Goal: Task Accomplishment & Management: Complete application form

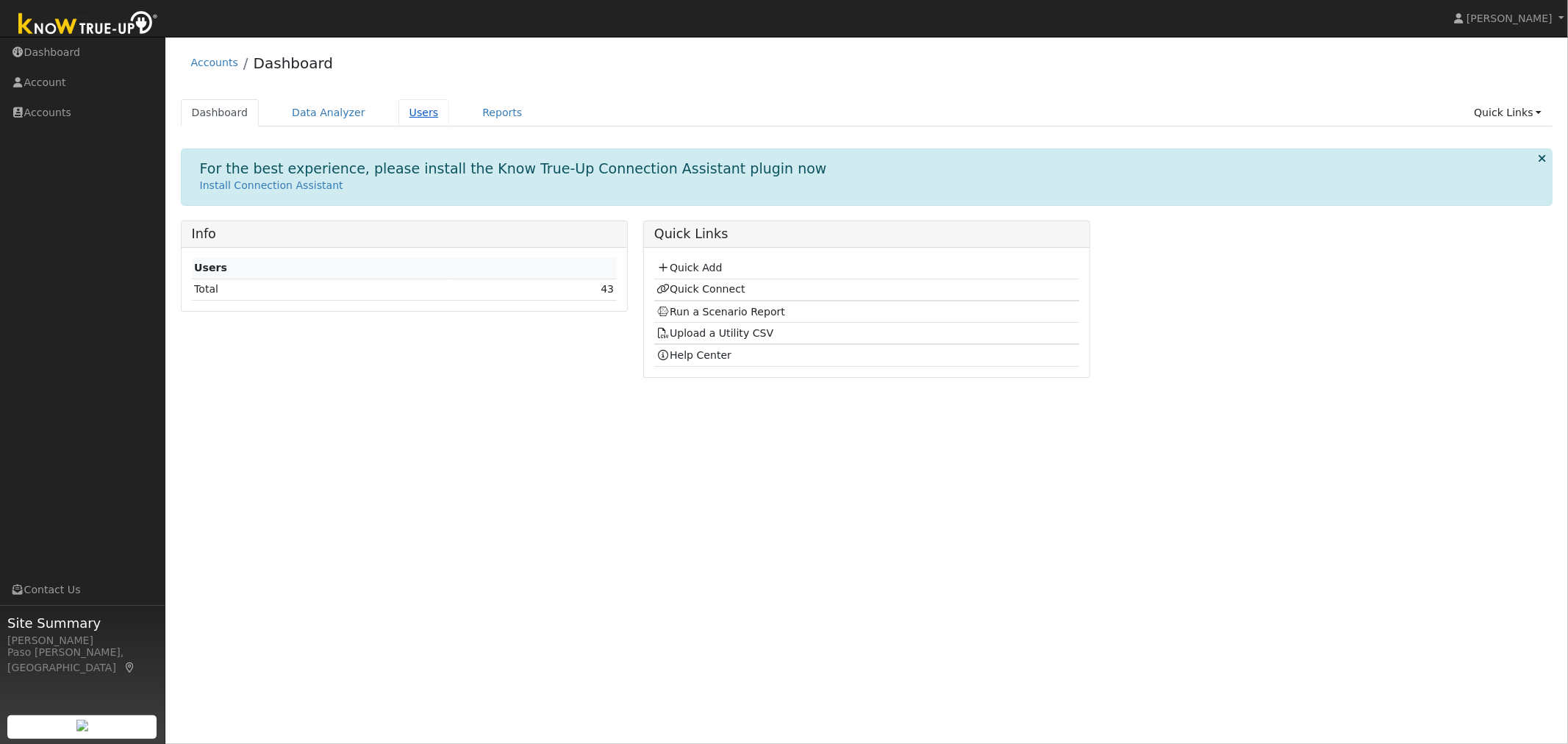
click at [418, 113] on link "Users" at bounding box center [424, 113] width 51 height 27
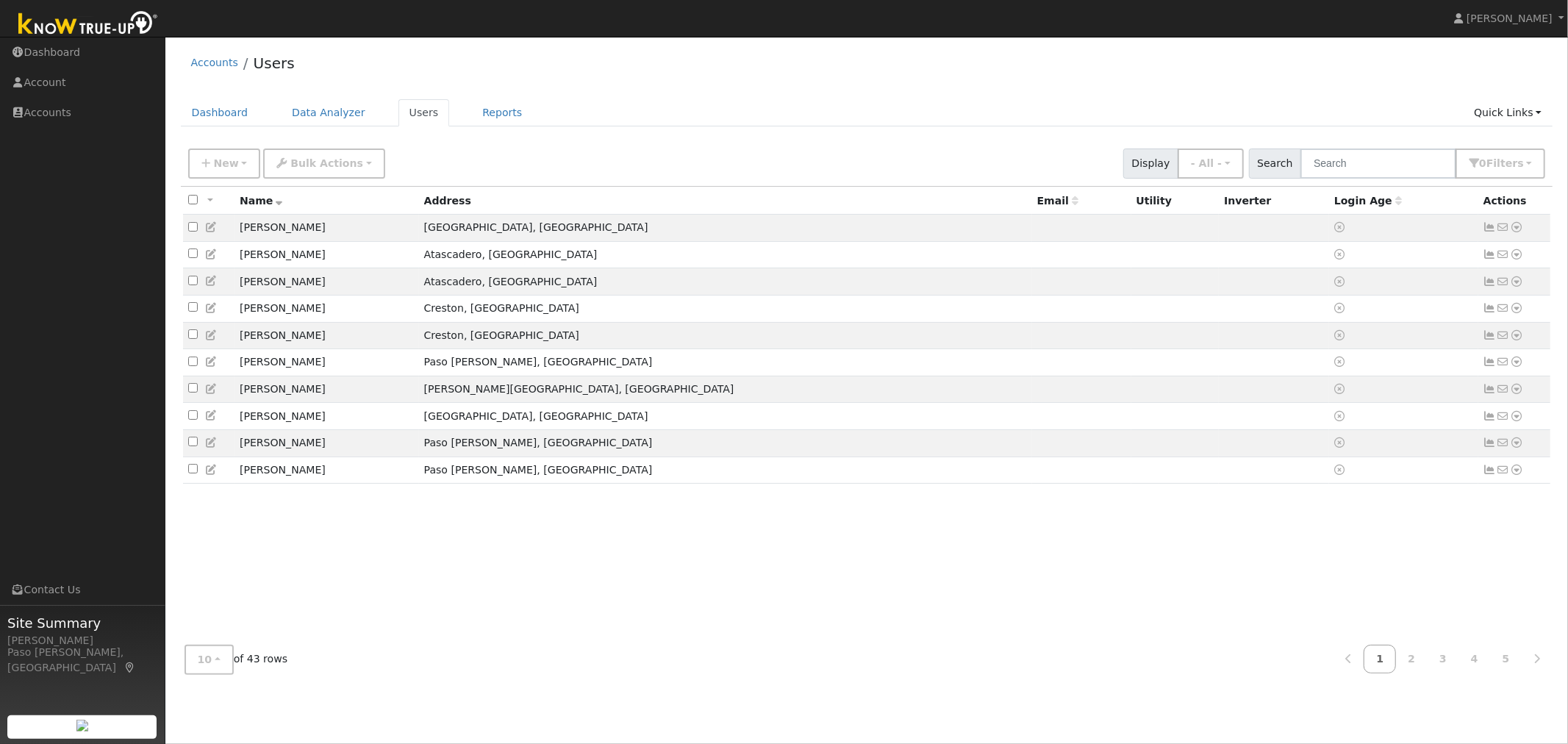
click at [436, 119] on ul "Dashboard Data Analyzer Users Reports Quick Links Quick Add Quick Connect Run a…" at bounding box center [867, 113] width 1373 height 27
click at [408, 118] on link "Users" at bounding box center [424, 113] width 51 height 27
click at [311, 115] on link "Data Analyzer" at bounding box center [329, 113] width 96 height 27
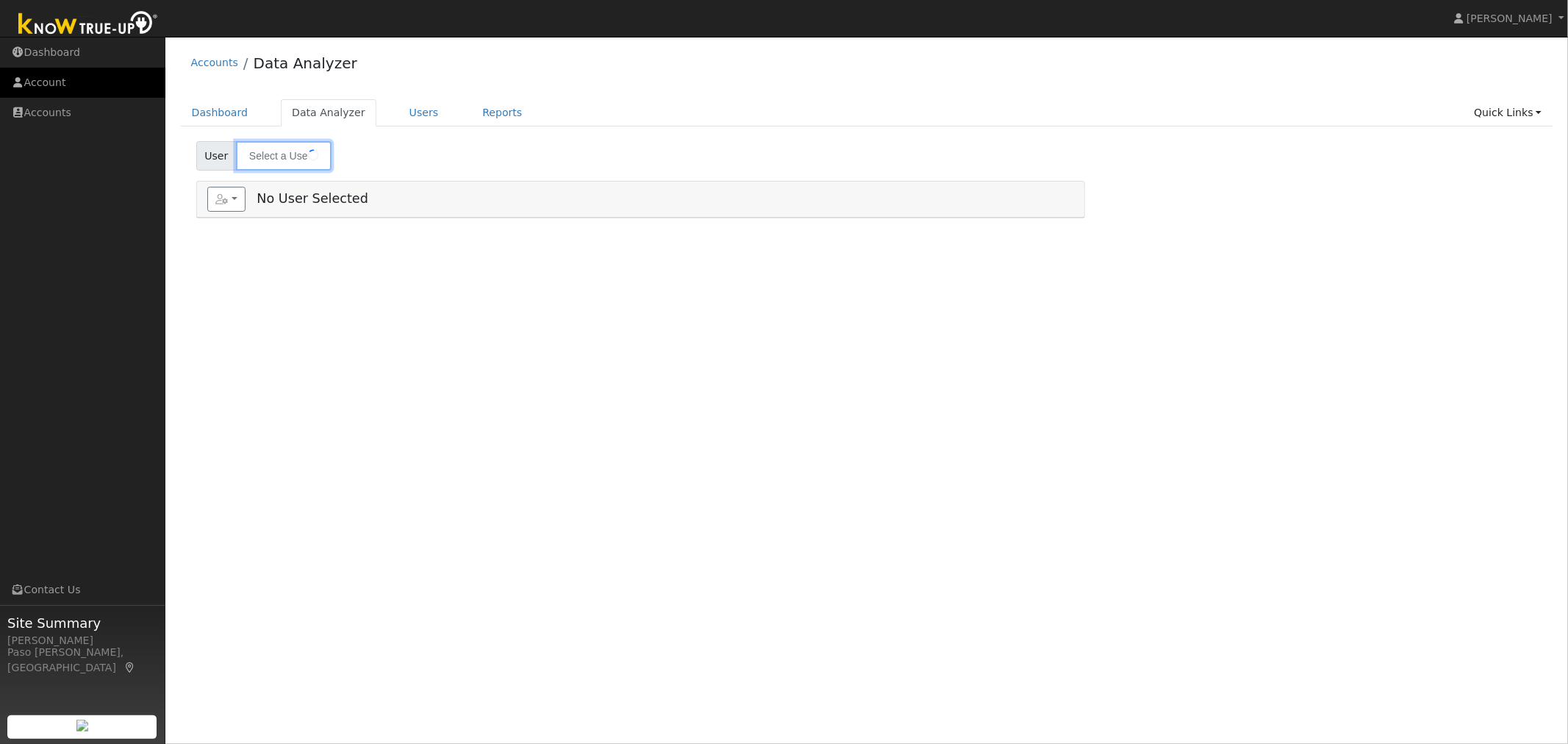
type input "[PERSON_NAME]"
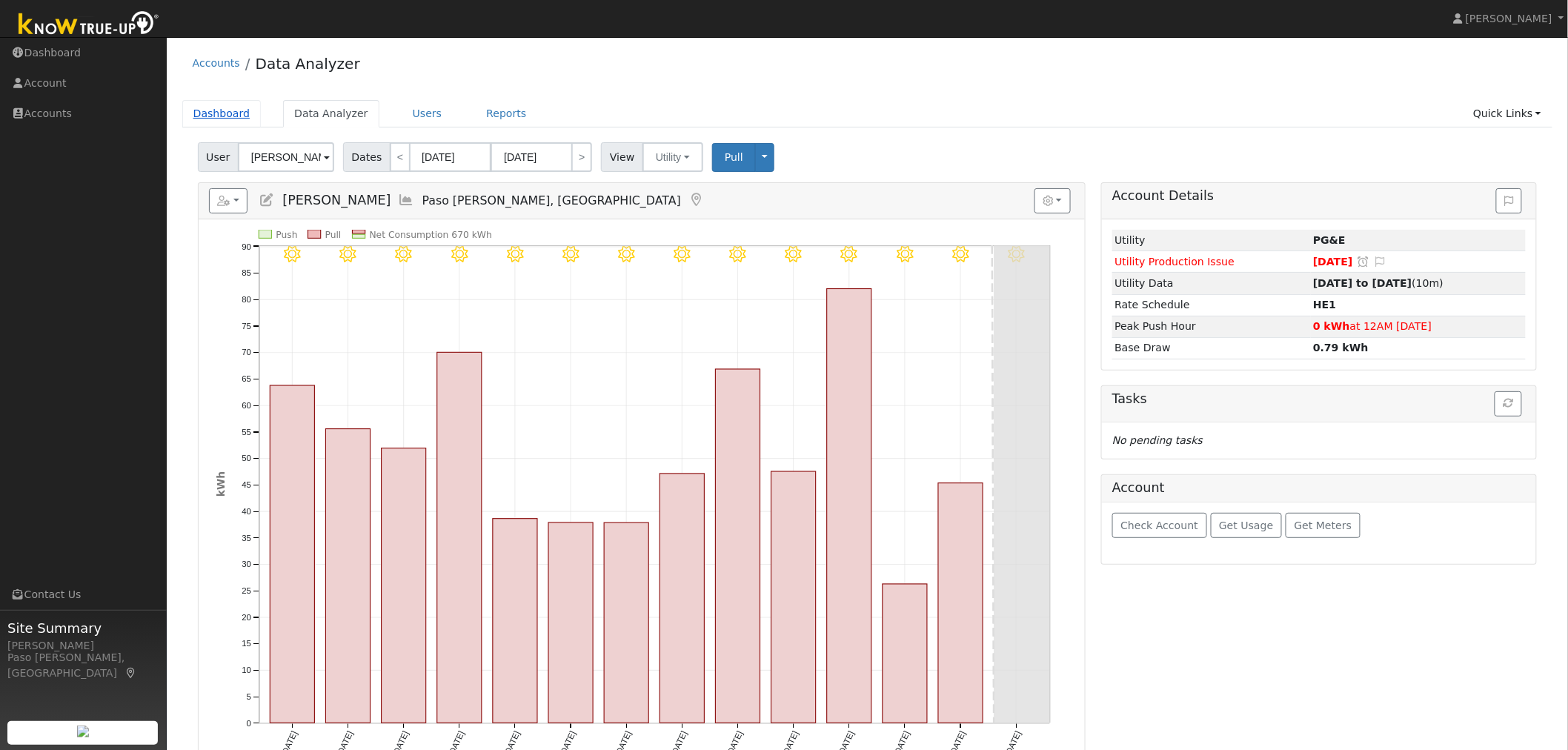
click at [206, 110] on link "Dashboard" at bounding box center [222, 114] width 79 height 28
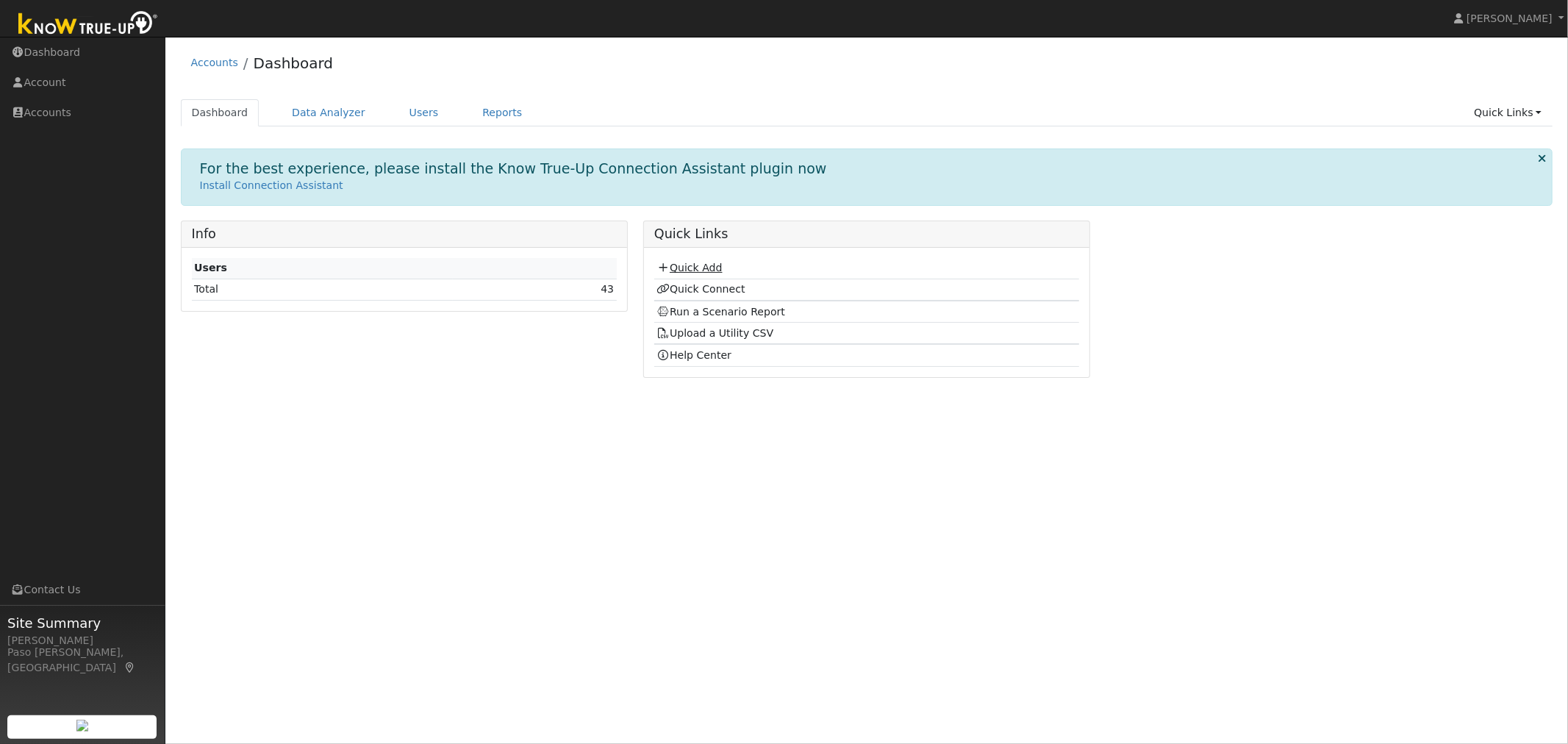
click at [679, 267] on link "Quick Add" at bounding box center [689, 267] width 66 height 12
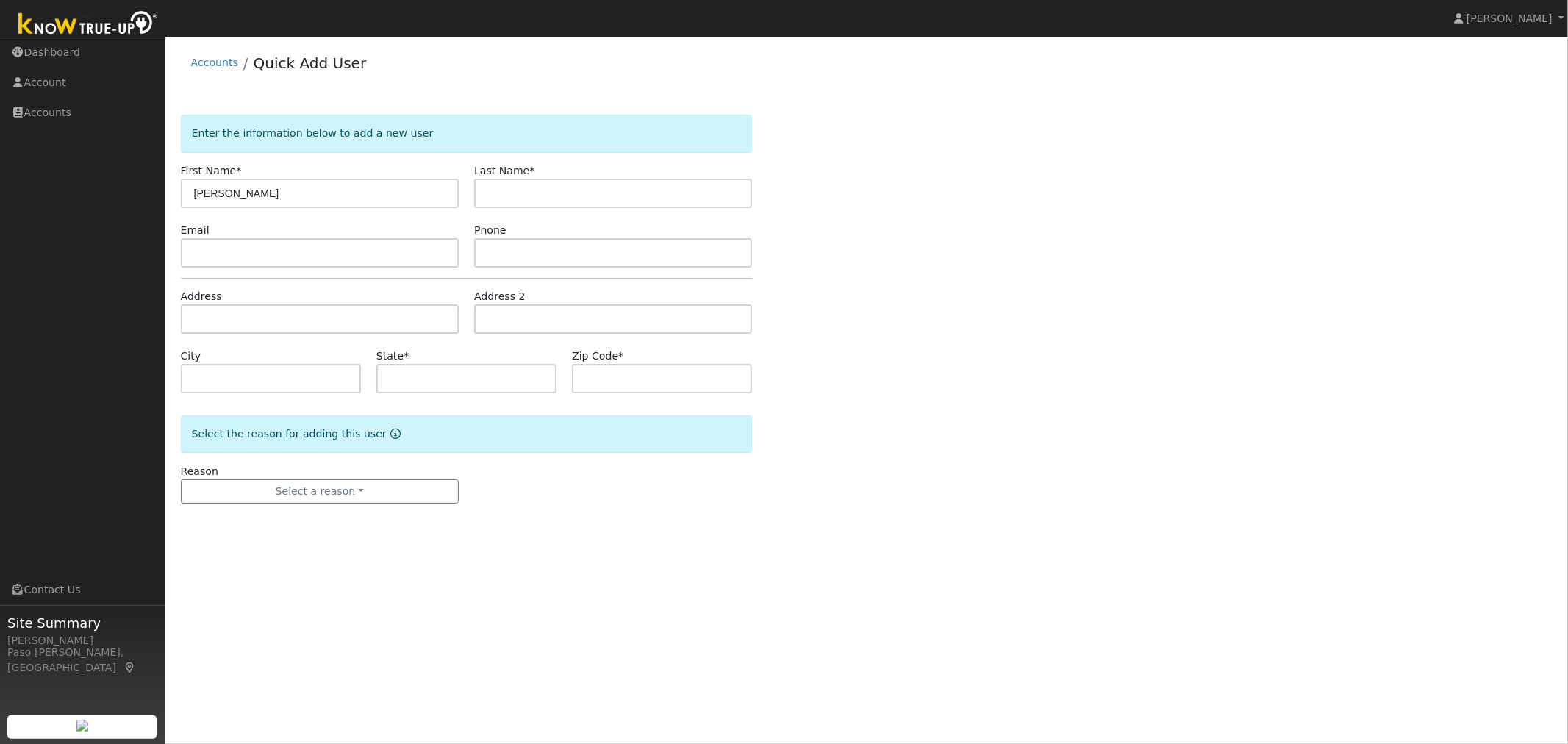
type input "Craig"
type input "Young"
click at [256, 316] on input "text" at bounding box center [319, 319] width 277 height 29
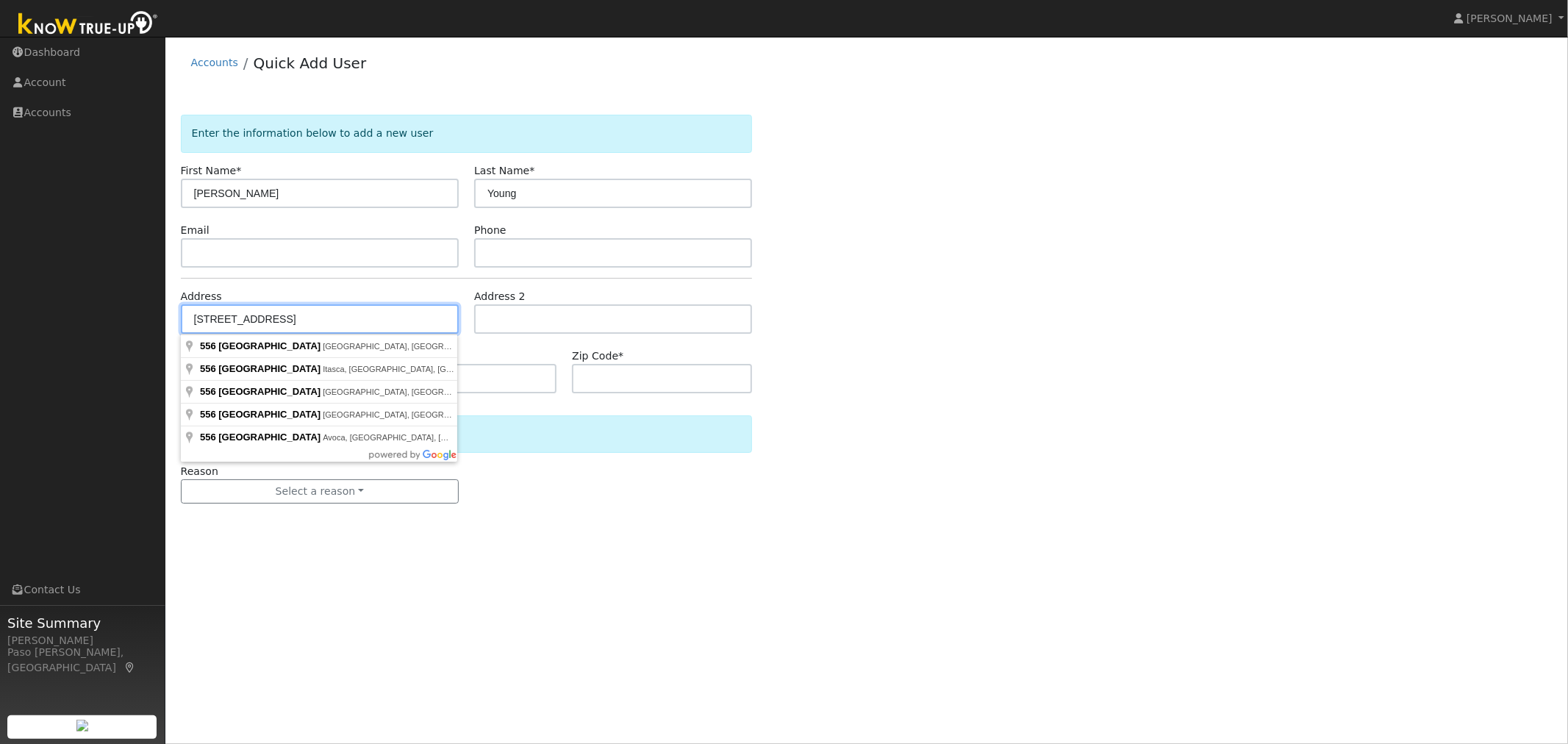
type input "[STREET_ADDRESS]"
type input "Arroyo Grande"
type input "CA"
type input "93420"
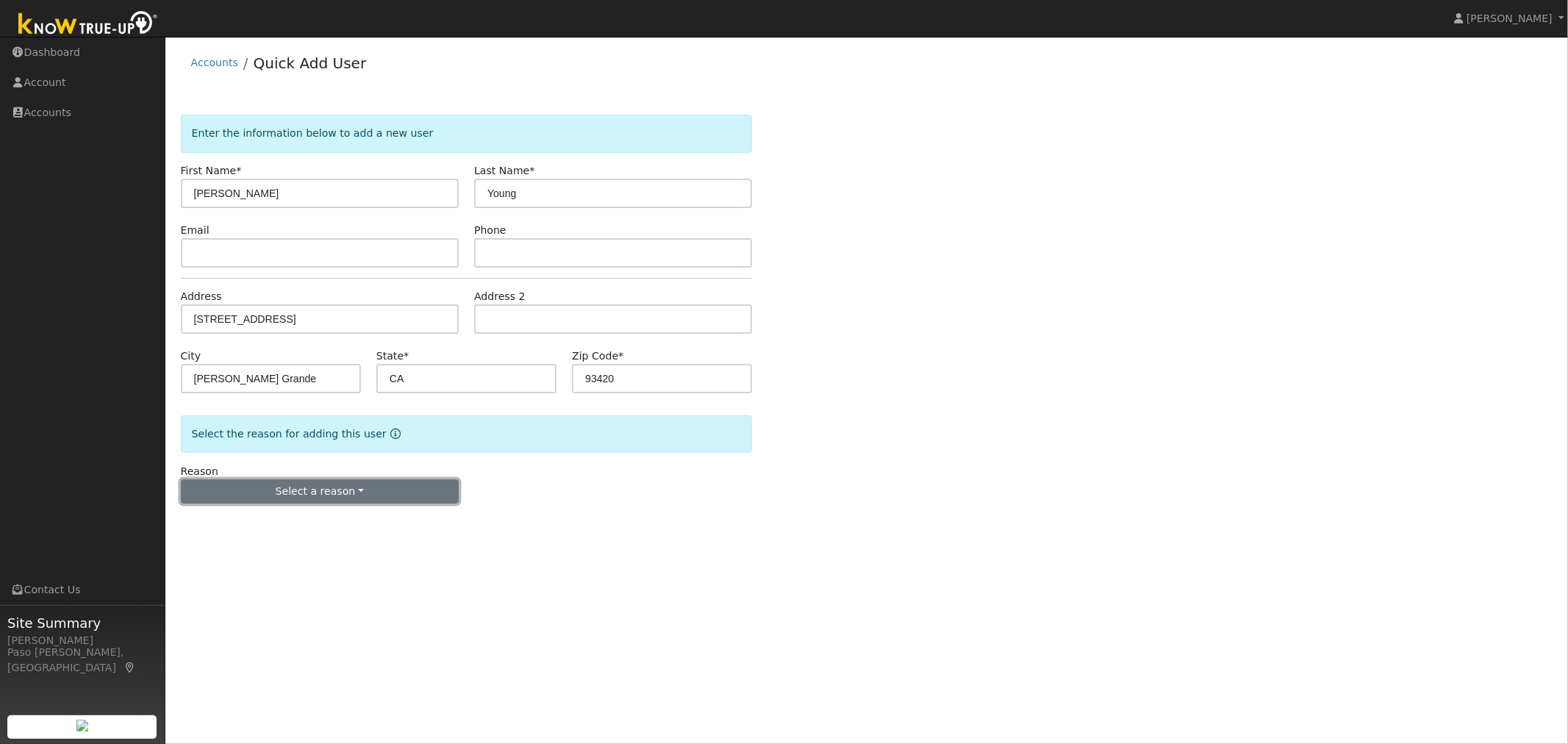
click at [312, 494] on button "Select a reason" at bounding box center [319, 491] width 277 height 25
click at [246, 547] on link "New customer adding solar" at bounding box center [263, 542] width 162 height 21
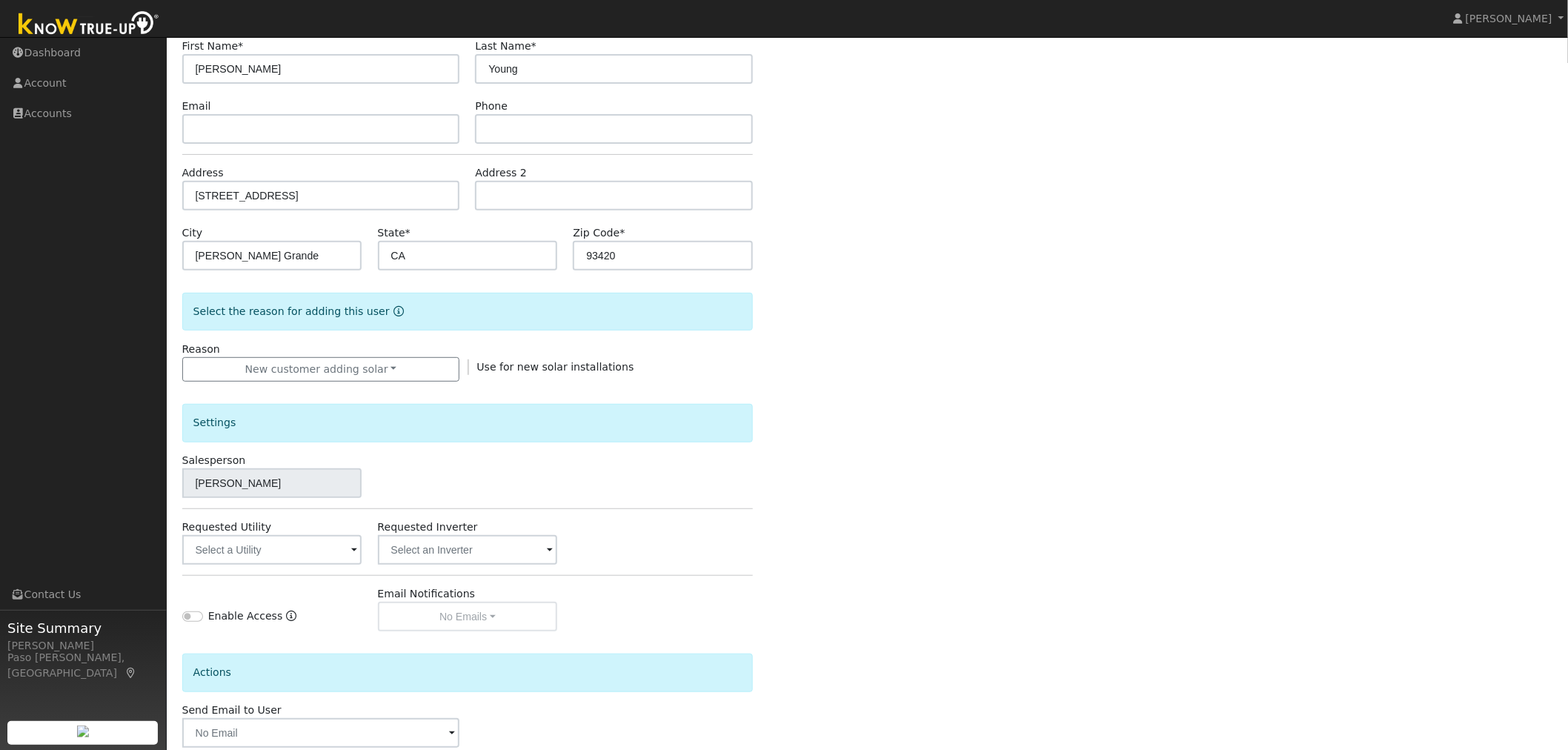
scroll to position [208, 0]
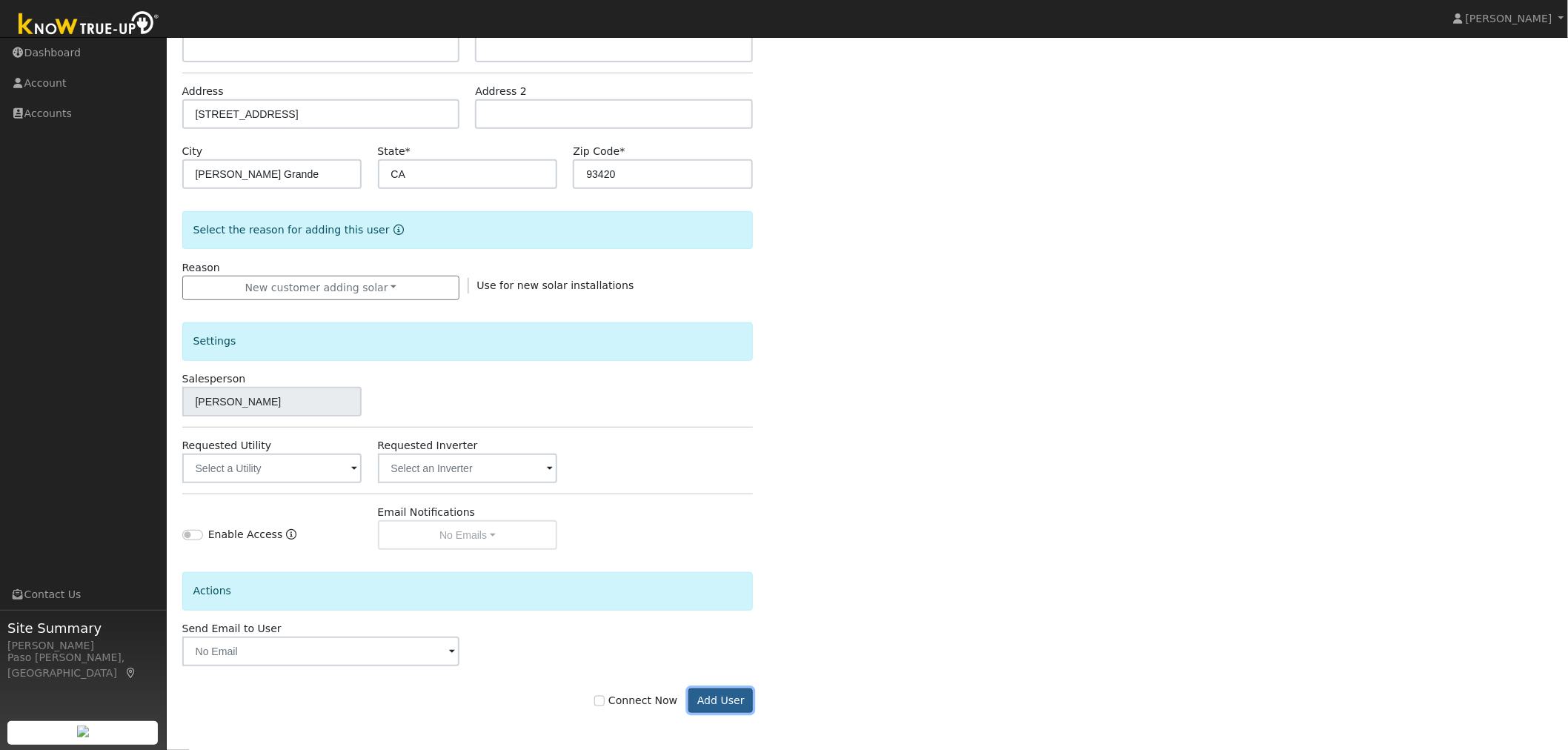
click at [716, 702] on button "Add User" at bounding box center [720, 700] width 64 height 25
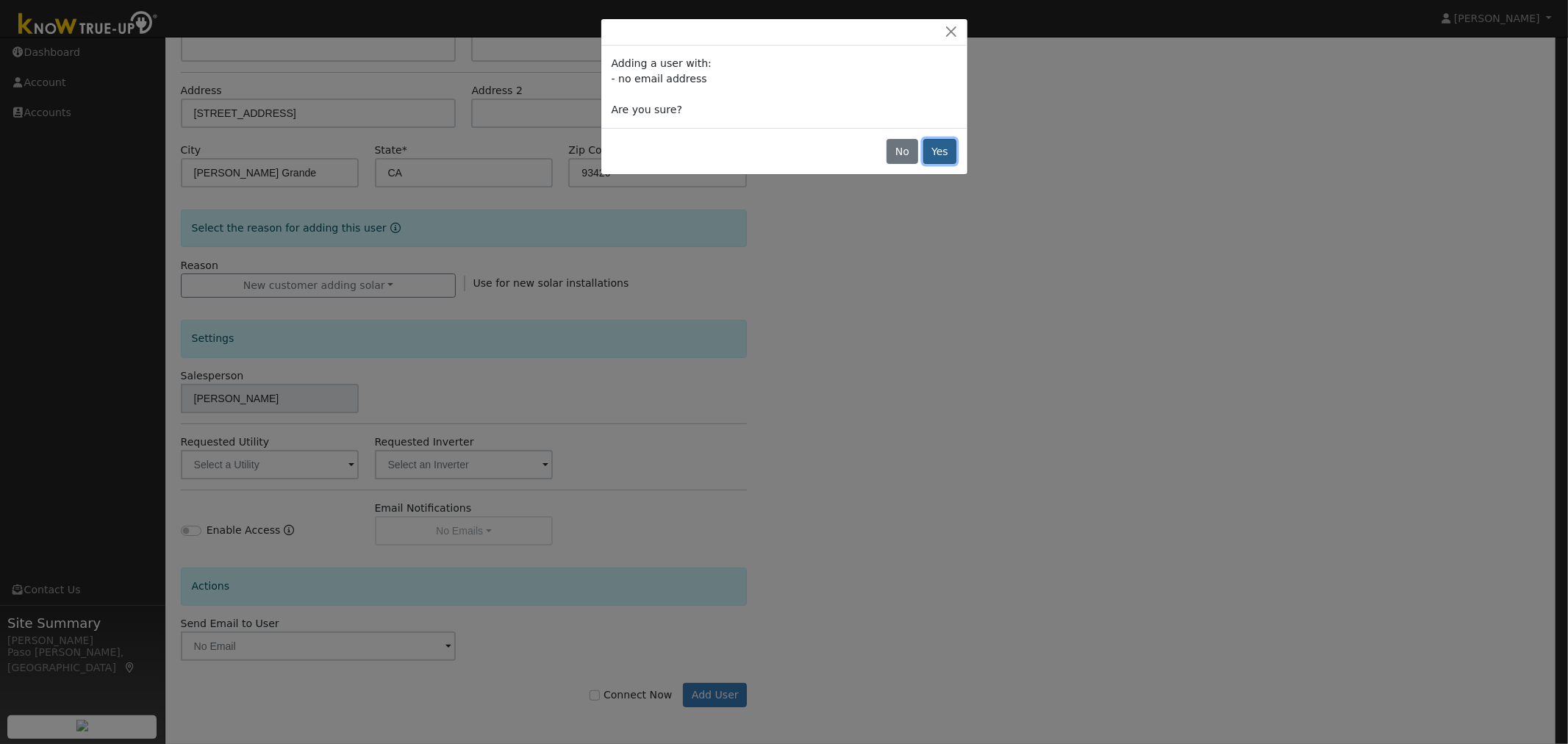
click at [939, 158] on button "Yes" at bounding box center [940, 151] width 34 height 25
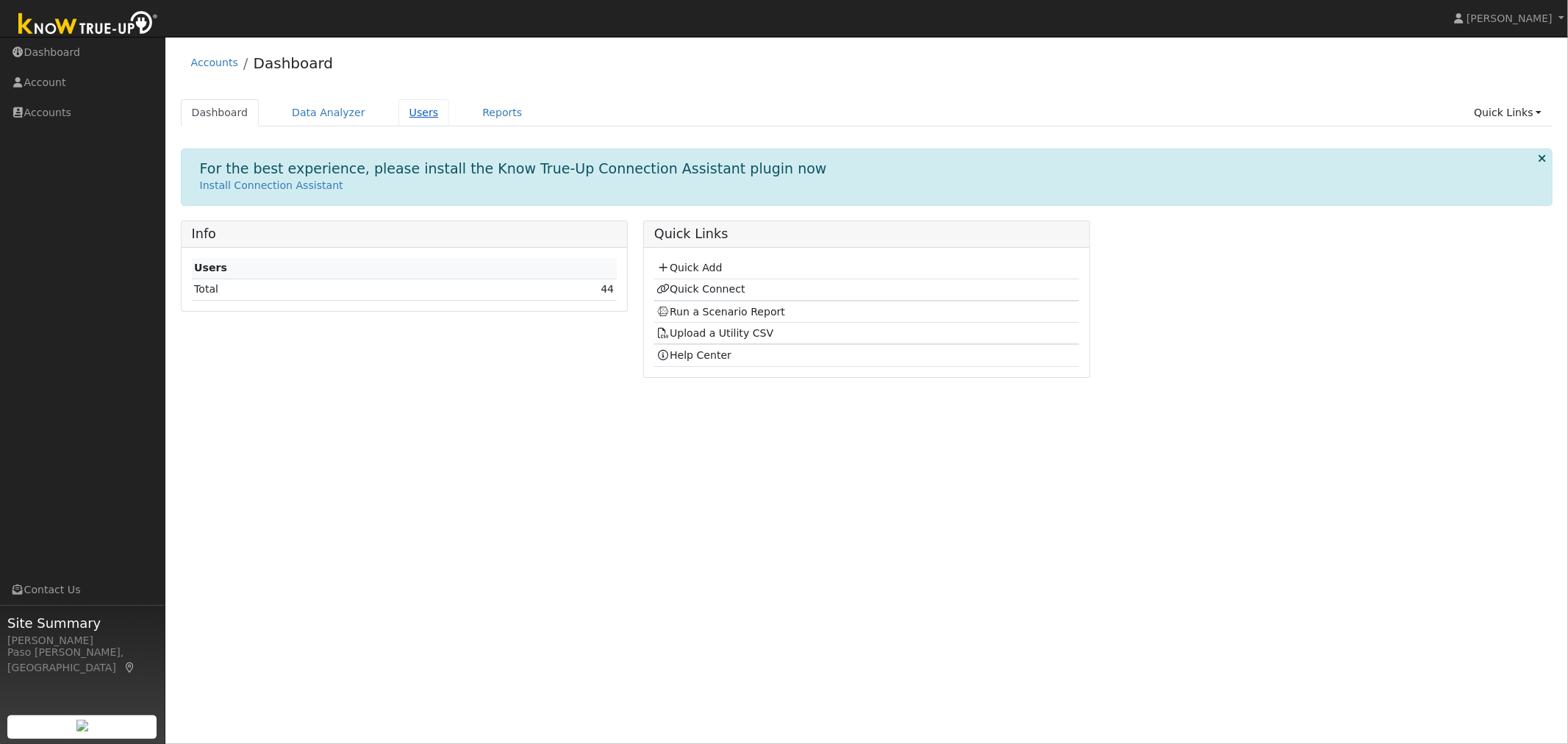
click at [399, 123] on link "Users" at bounding box center [424, 113] width 51 height 27
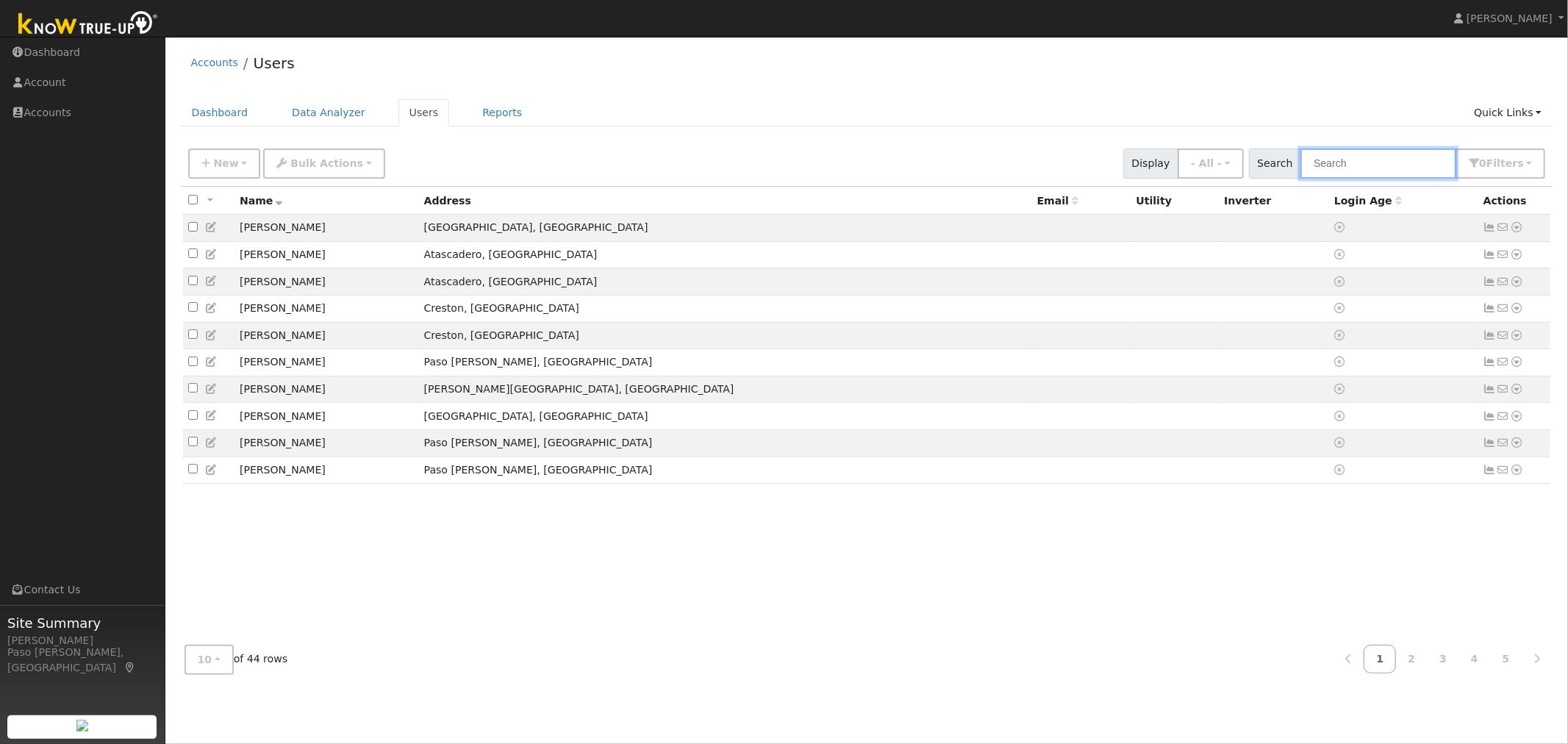
click at [1408, 162] on input "text" at bounding box center [1378, 163] width 156 height 30
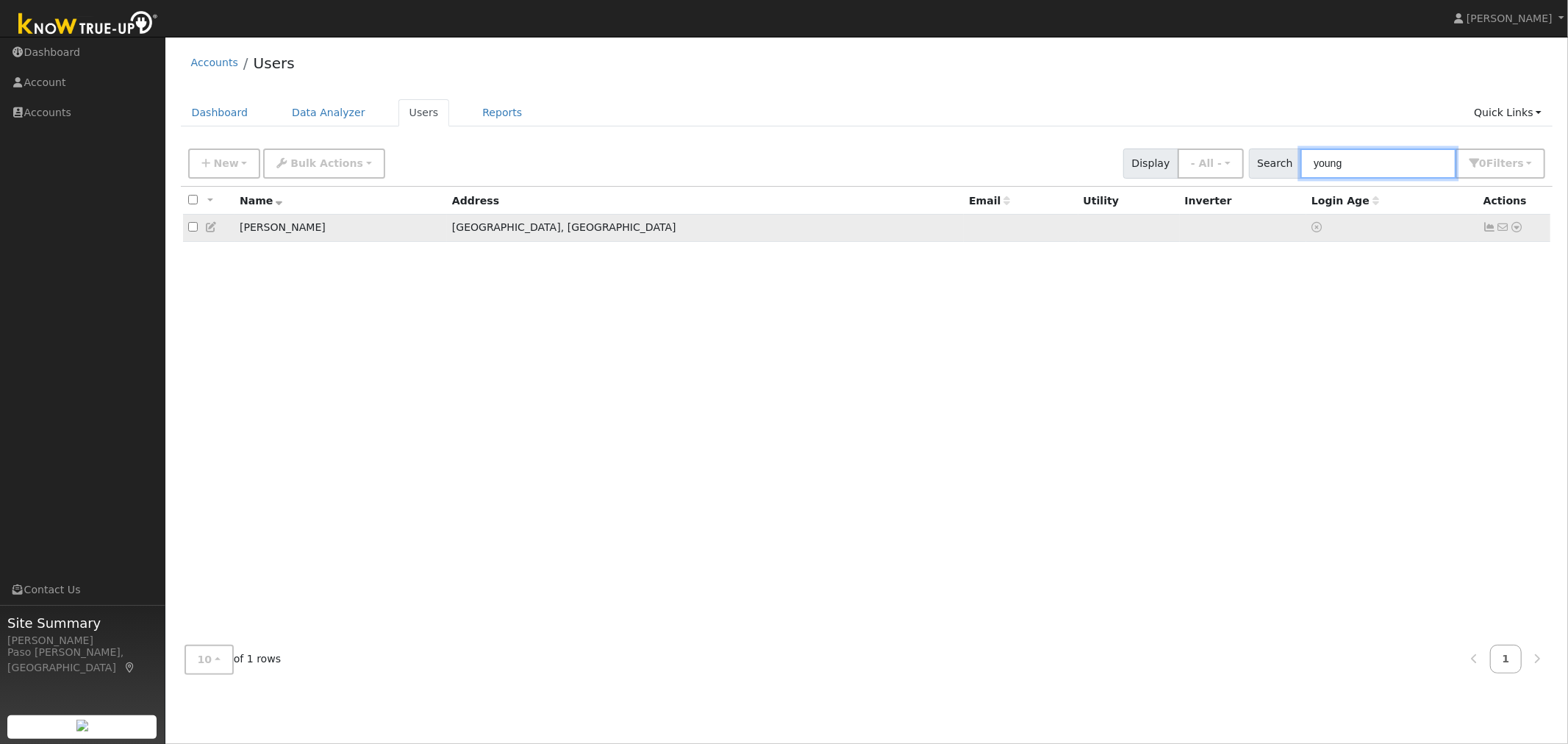
type input "young"
click at [1519, 233] on icon at bounding box center [1517, 226] width 13 height 10
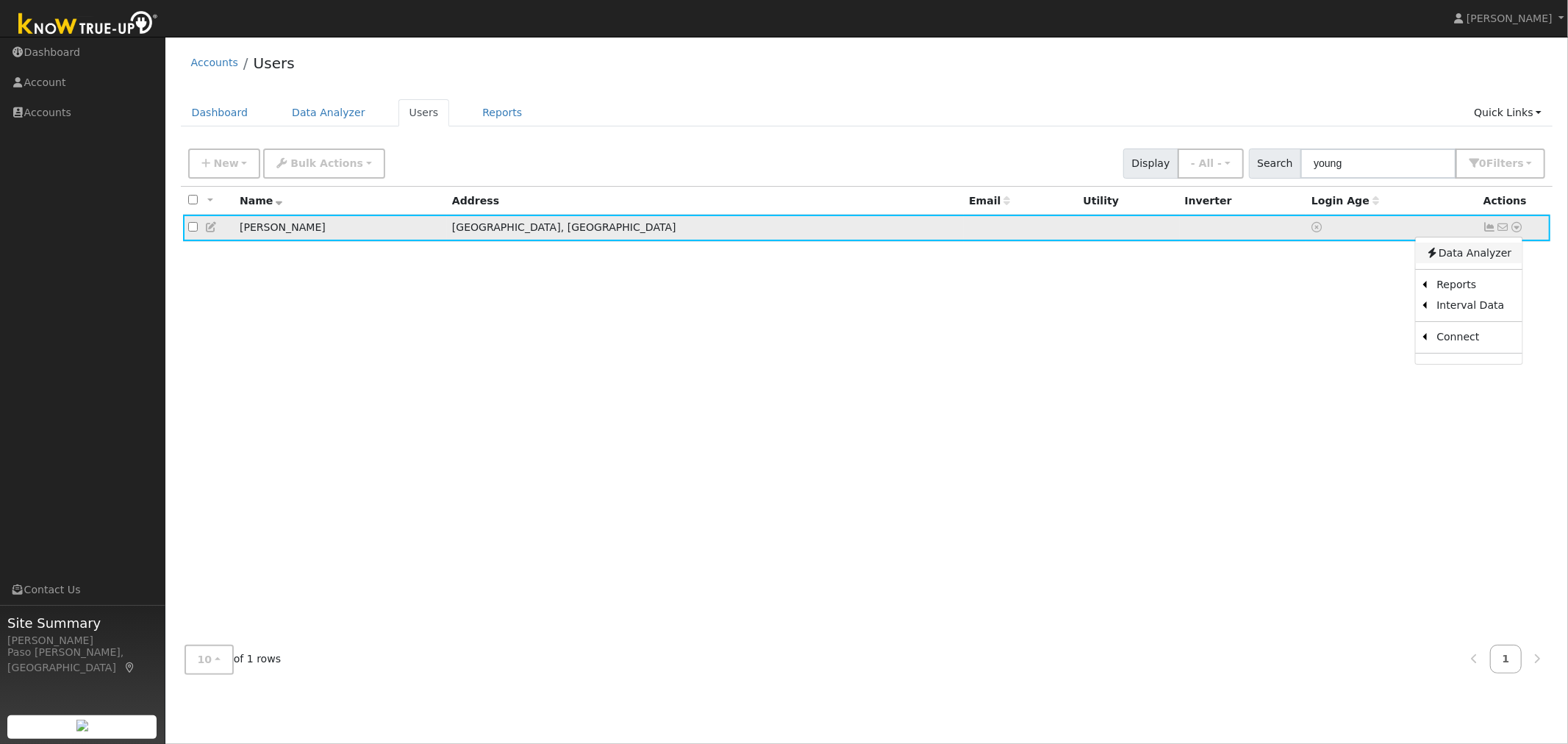
click at [1474, 256] on link "Data Analyzer" at bounding box center [1469, 253] width 107 height 21
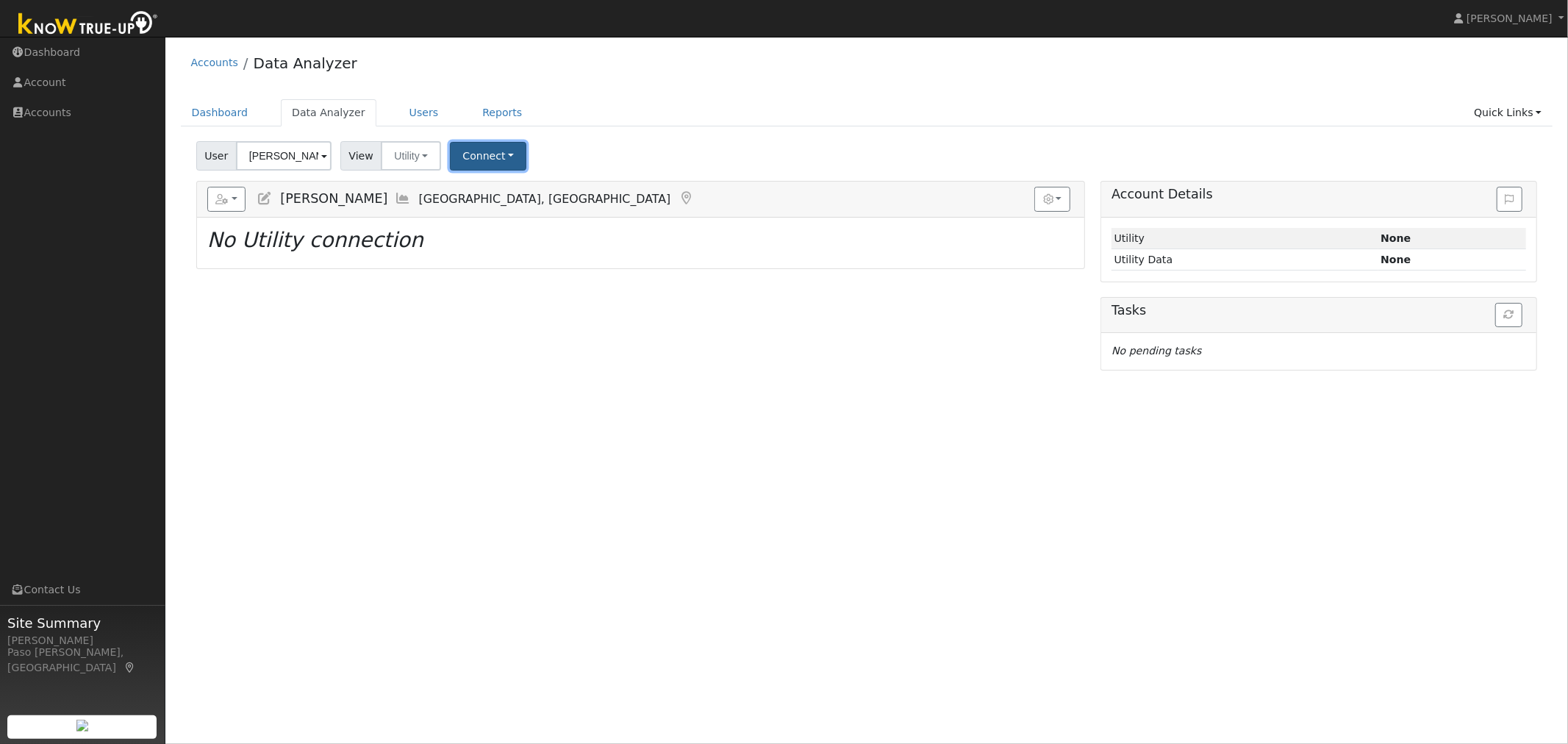
click at [494, 154] on button "Connect" at bounding box center [488, 155] width 77 height 28
click at [526, 196] on link "Select a Provider" at bounding box center [508, 188] width 115 height 21
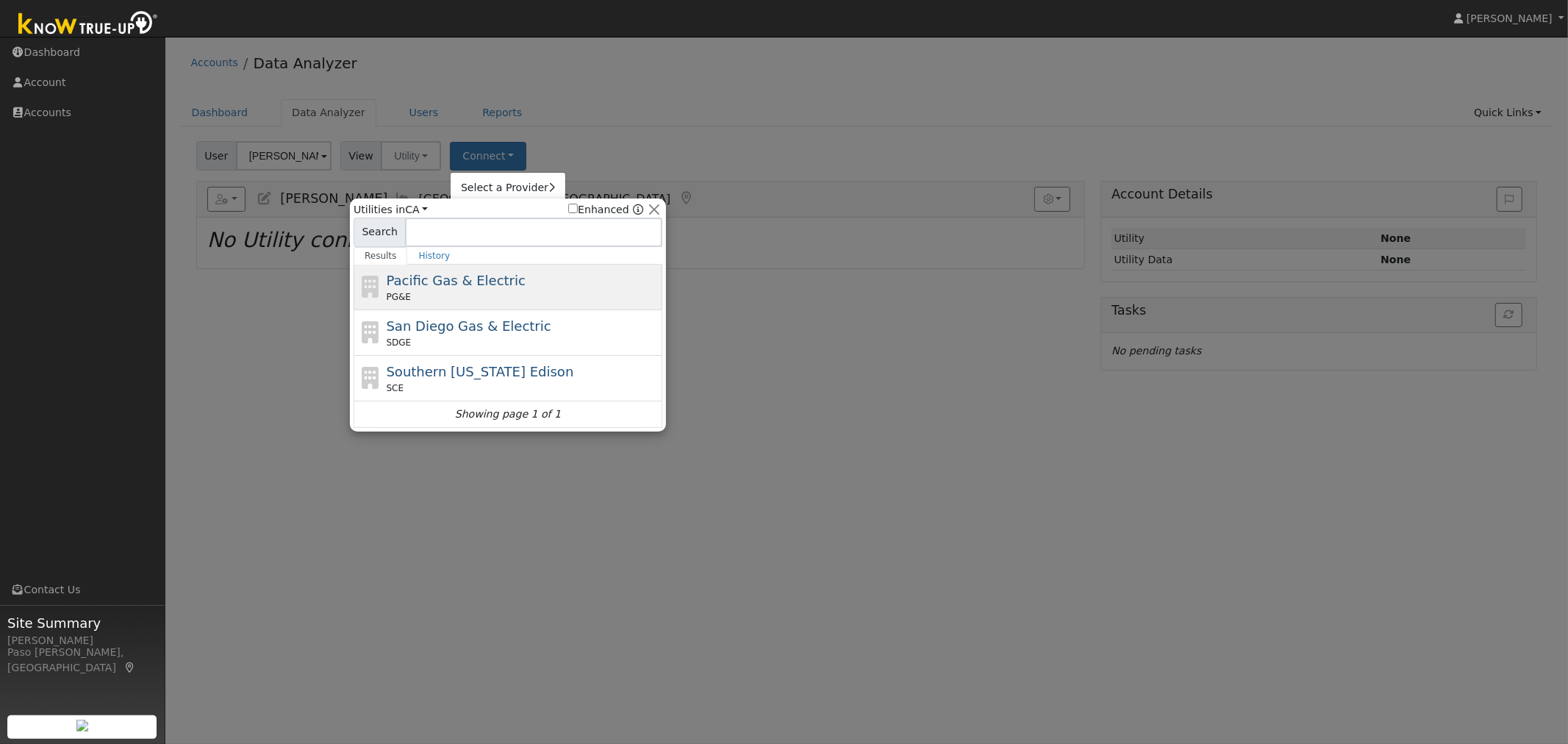
click at [459, 288] on span "Pacific Gas & Electric" at bounding box center [456, 280] width 139 height 16
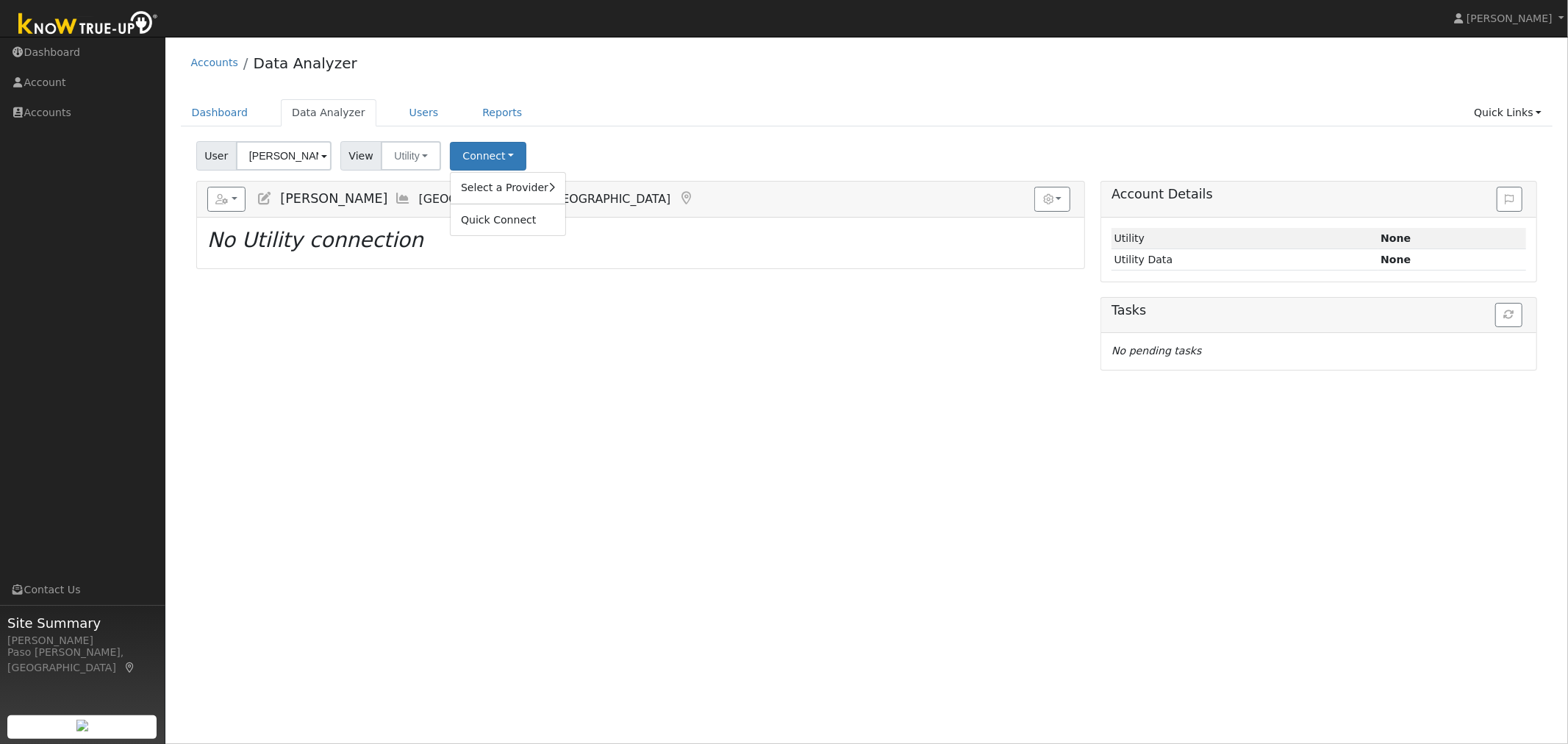
click at [526, 273] on div "Reports Scenario Health Check Energy Audit Account Timeline User Audit Trail In…" at bounding box center [641, 275] width 905 height 189
click at [487, 162] on button "Connect" at bounding box center [488, 155] width 77 height 28
click at [813, 409] on div "User Profile First name Last name Email Email Notifications No Emails No Emails…" at bounding box center [866, 390] width 1403 height 707
click at [677, 329] on div "Reports Scenario Health Check Energy Audit Account Timeline User Audit Trail In…" at bounding box center [641, 275] width 905 height 189
click at [465, 161] on button "Connect" at bounding box center [488, 155] width 77 height 28
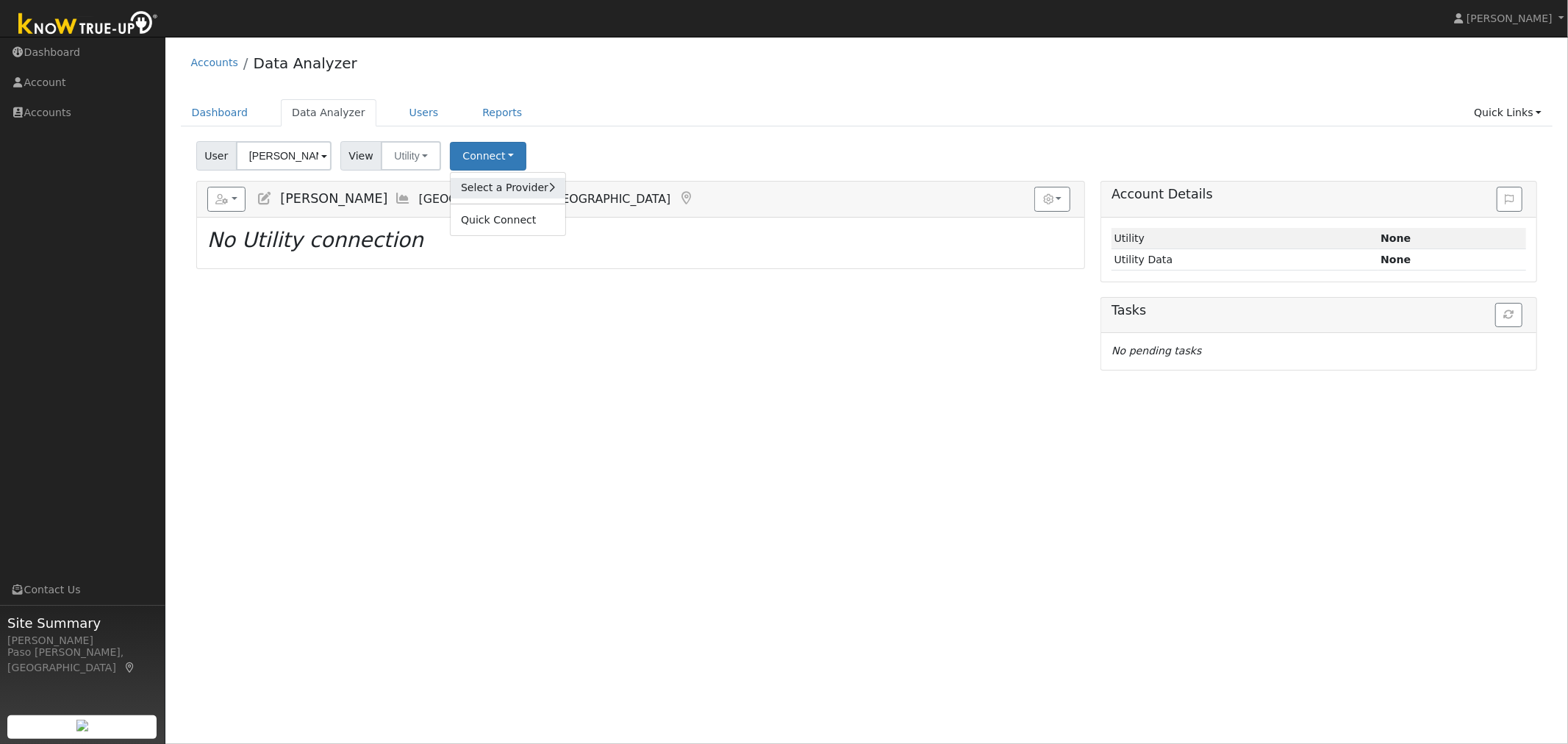
click at [511, 182] on link "Select a Provider" at bounding box center [508, 188] width 115 height 21
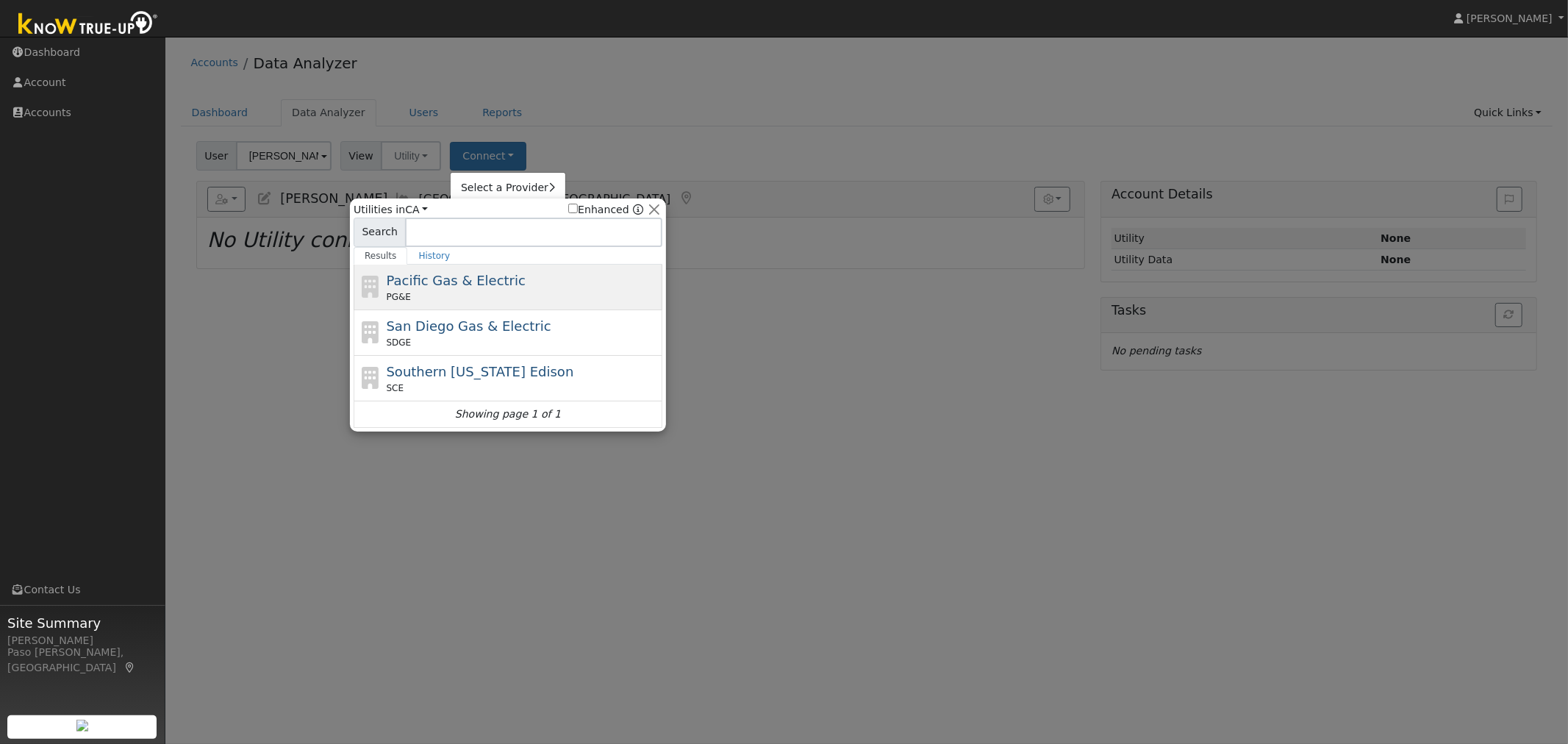
click at [474, 294] on div "PG&E" at bounding box center [523, 297] width 273 height 13
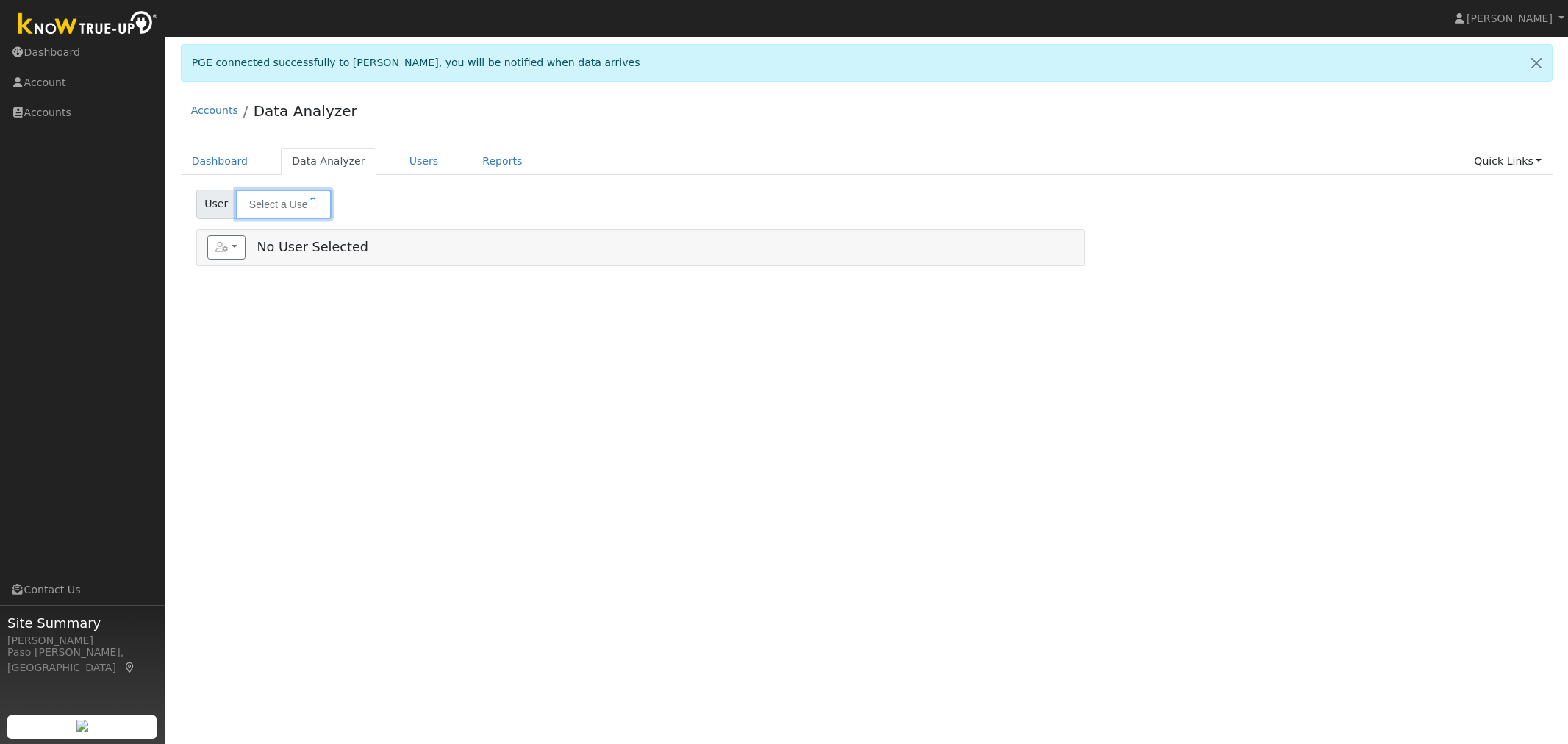
type input "[PERSON_NAME]"
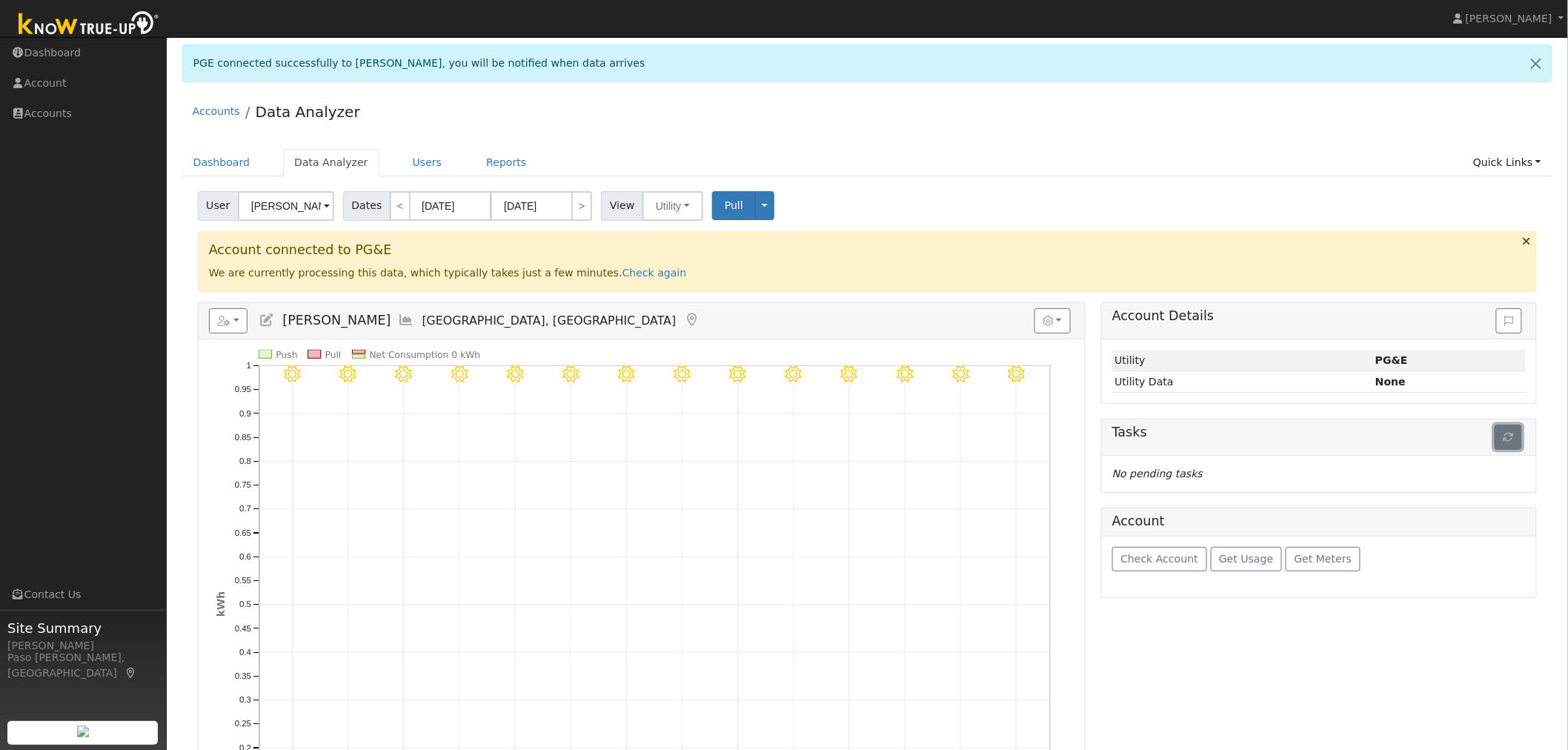
click at [1513, 443] on icon "button" at bounding box center [1507, 437] width 10 height 10
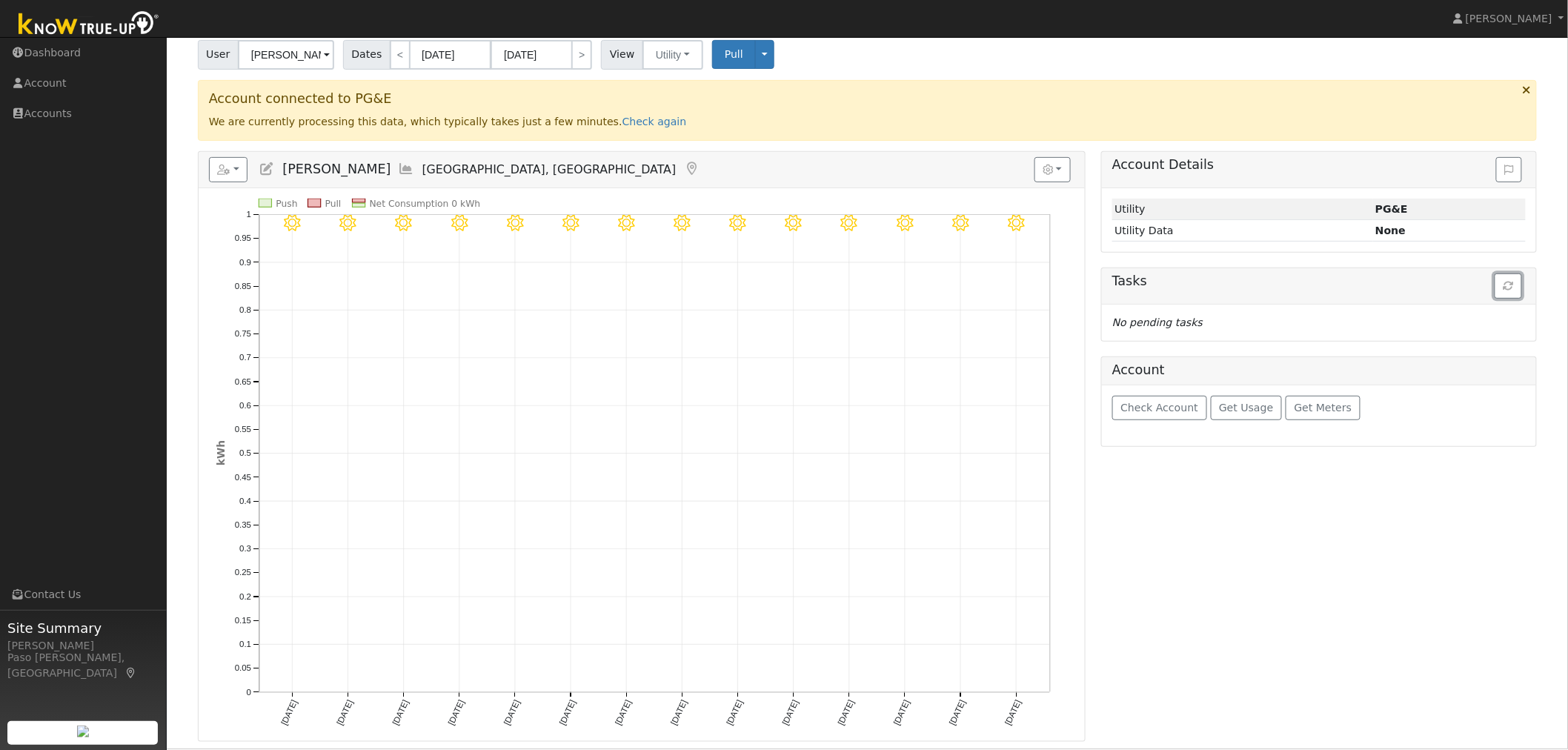
scroll to position [153, 0]
click at [1511, 257] on div at bounding box center [1319, 260] width 436 height 15
drag, startPoint x: 1511, startPoint y: 272, endPoint x: 1511, endPoint y: 284, distance: 12.0
click at [1511, 276] on button "button" at bounding box center [1508, 284] width 28 height 25
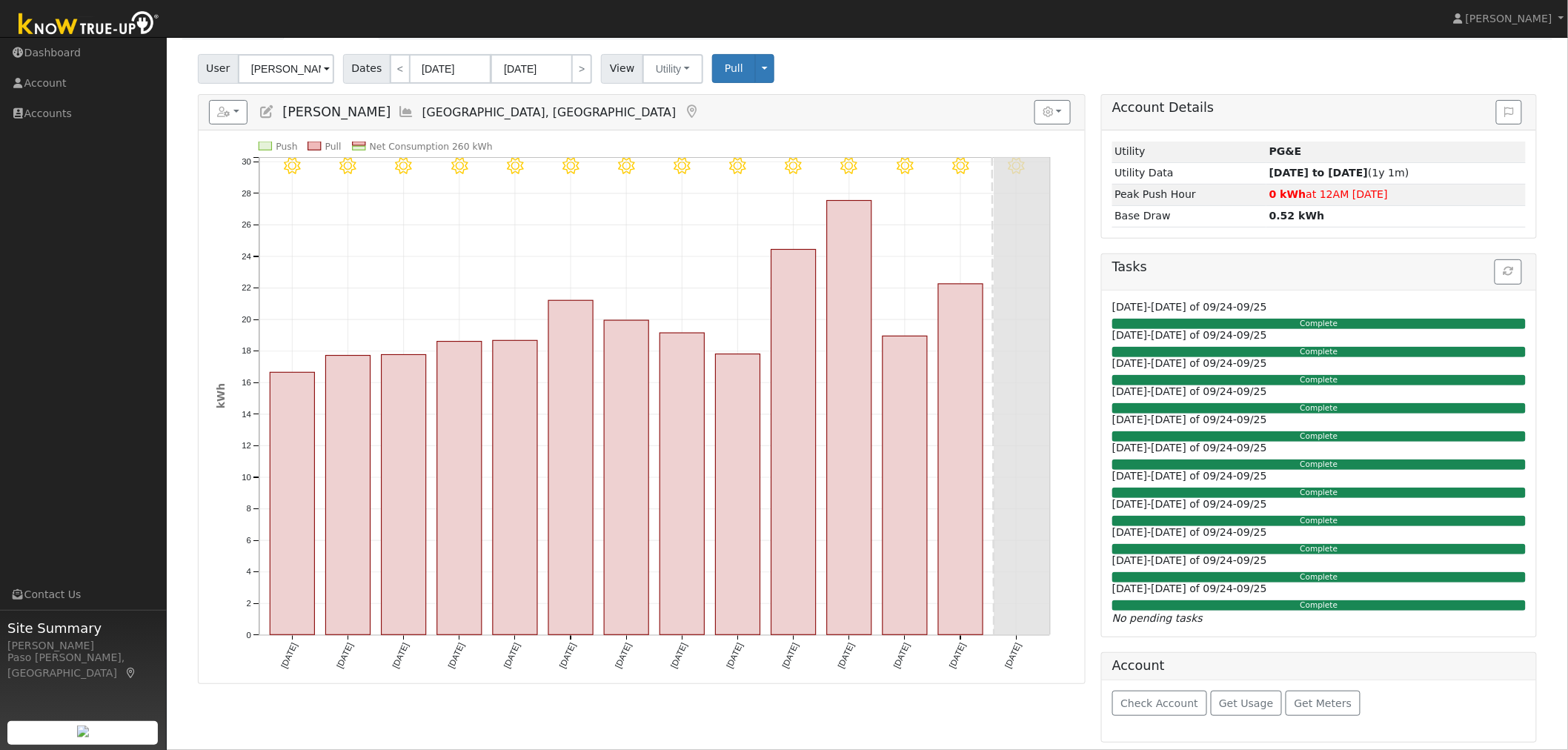
scroll to position [139, 0]
click at [234, 110] on button "button" at bounding box center [228, 112] width 40 height 25
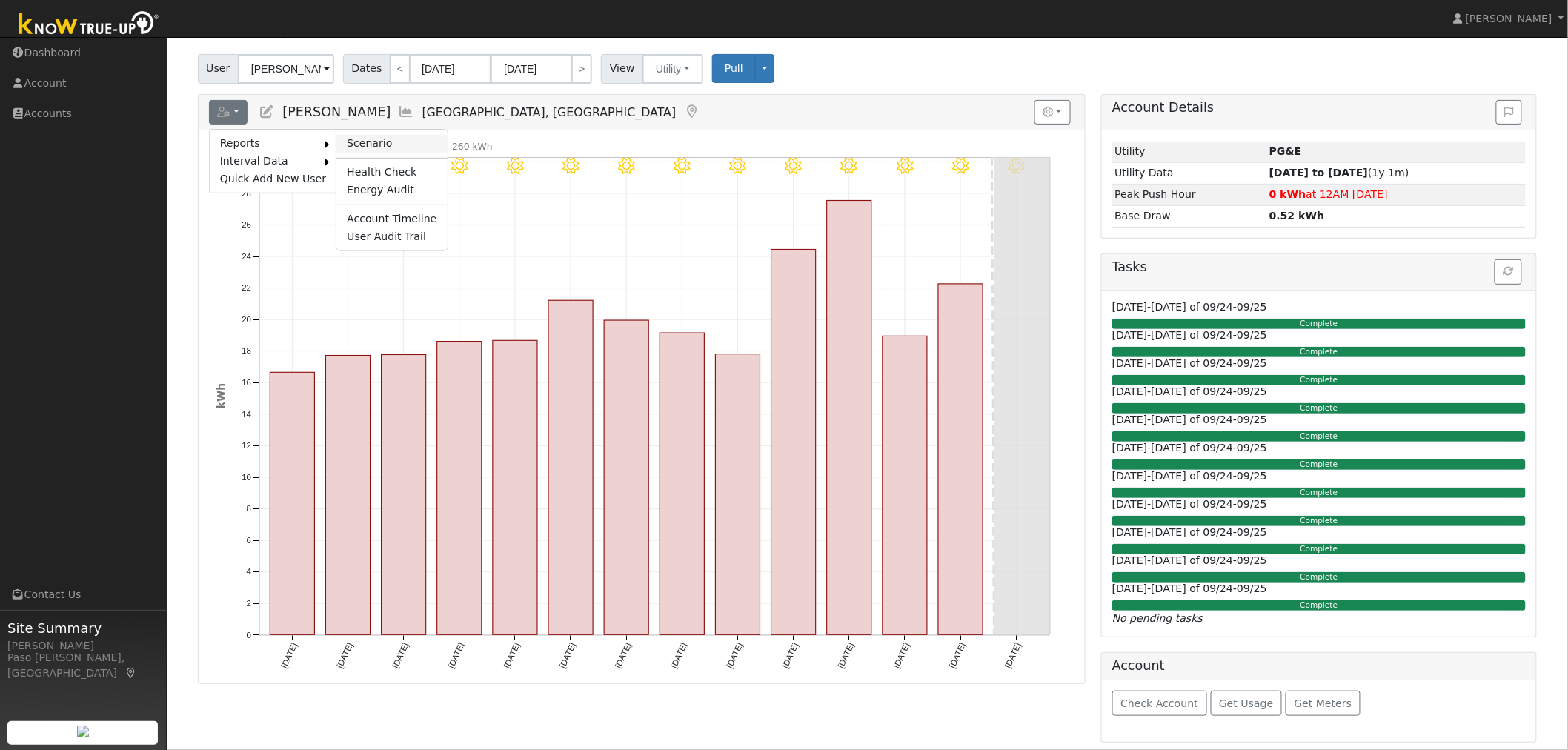
click at [353, 138] on link "Scenario" at bounding box center [392, 144] width 110 height 17
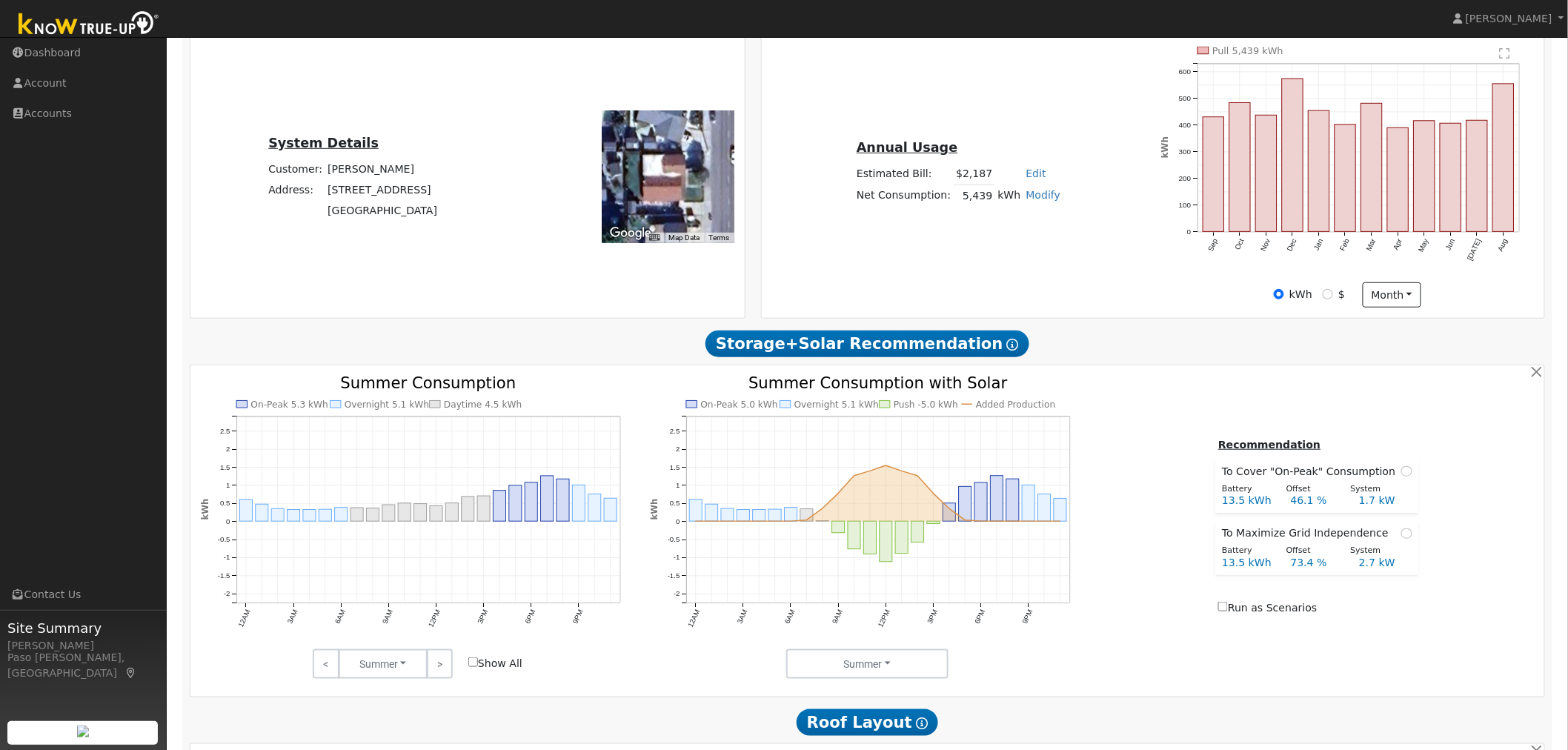
scroll to position [329, 0]
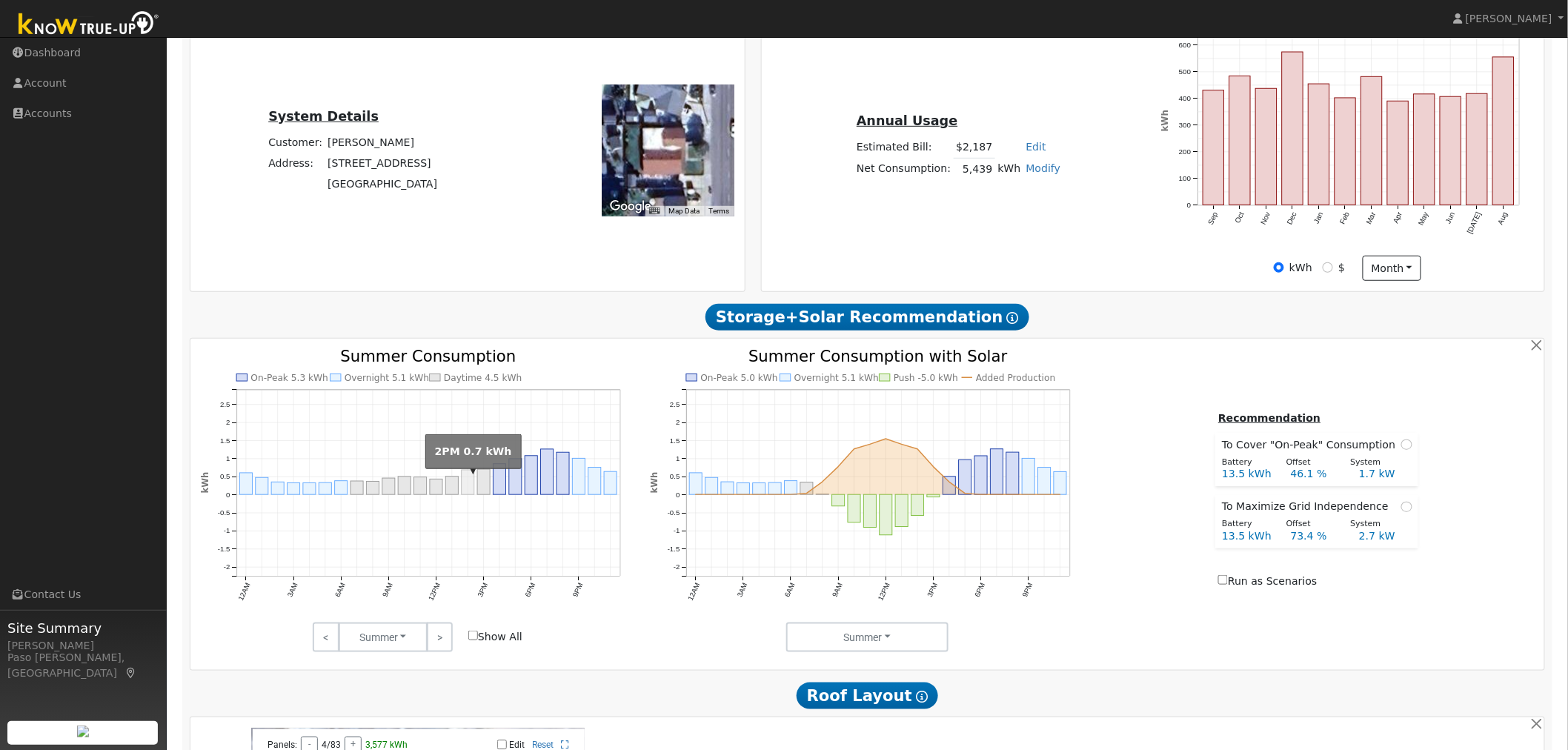
click at [470, 486] on rect "onclick=""" at bounding box center [468, 482] width 13 height 25
